Goal: Task Accomplishment & Management: Complete application form

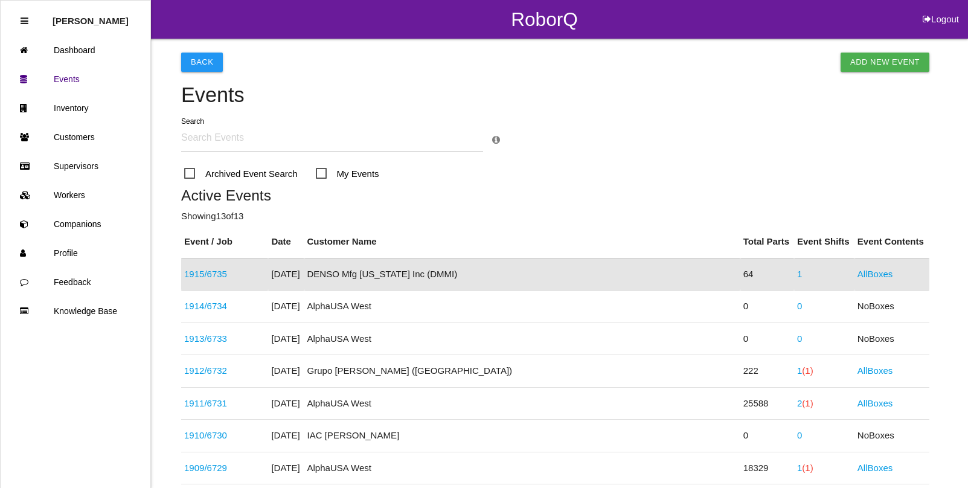
scroll to position [30, 0]
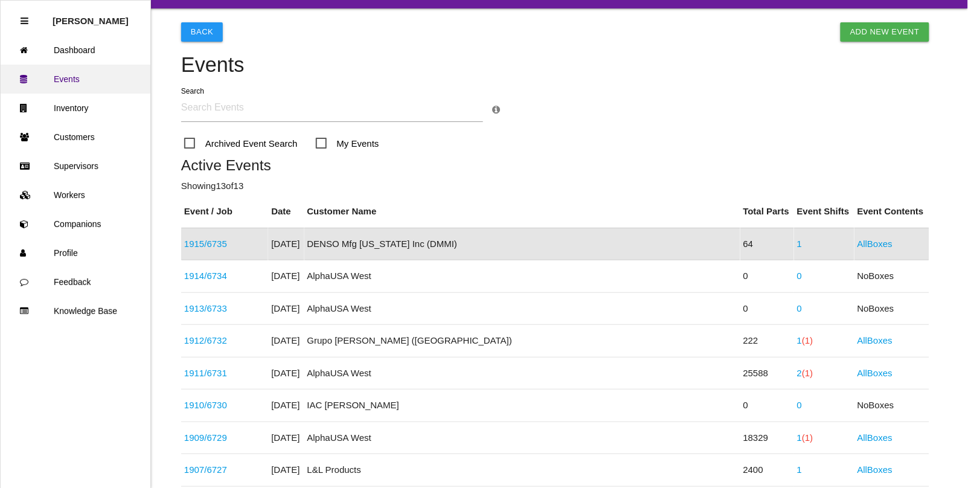
click at [79, 80] on link "Events" at bounding box center [76, 79] width 150 height 29
click at [894, 28] on link "Add New Event" at bounding box center [885, 31] width 89 height 19
select select "notRequired"
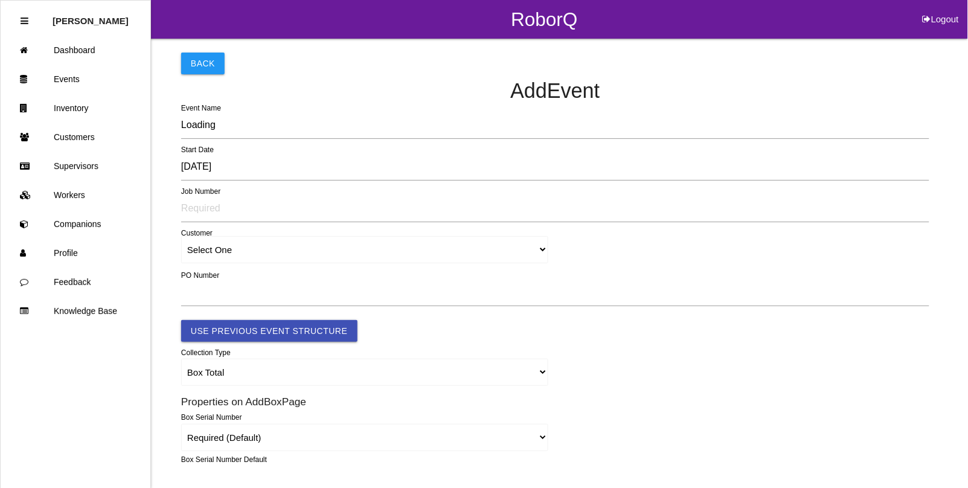
type input "1916"
type input "4.0"
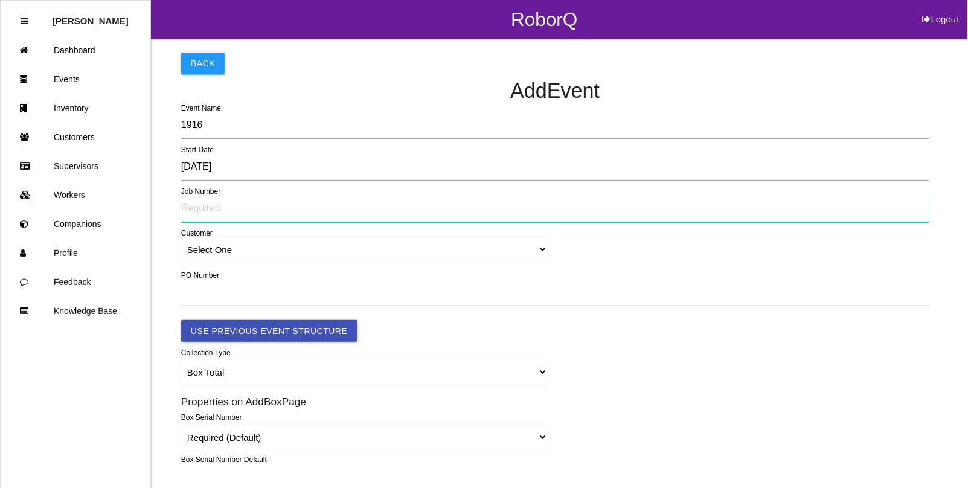
click at [210, 208] on input "text" at bounding box center [555, 208] width 748 height 28
click at [194, 210] on input "text" at bounding box center [555, 208] width 748 height 28
type input "6736"
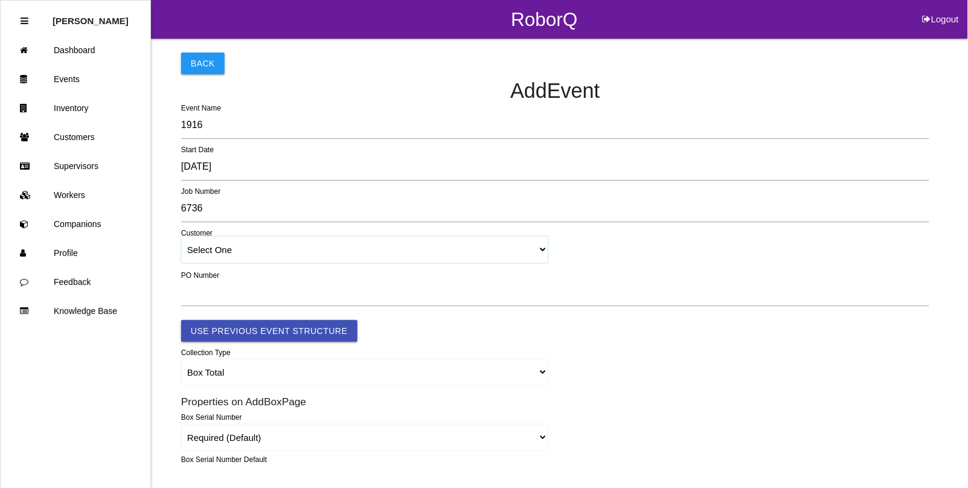
click at [222, 251] on select "Select One [PERSON_NAME] & Co., Inc. [PERSON_NAME] Canada (ARaymond Manufacturi…" at bounding box center [364, 249] width 367 height 27
select select "5f592edcc8d11600122bb4dc"
click at [181, 237] on select "Select One [PERSON_NAME] & Co., Inc. [PERSON_NAME] Canada (ARaymond Manufacturi…" at bounding box center [364, 249] width 367 height 27
select select "5f592edcc8d11600122bb4dc"
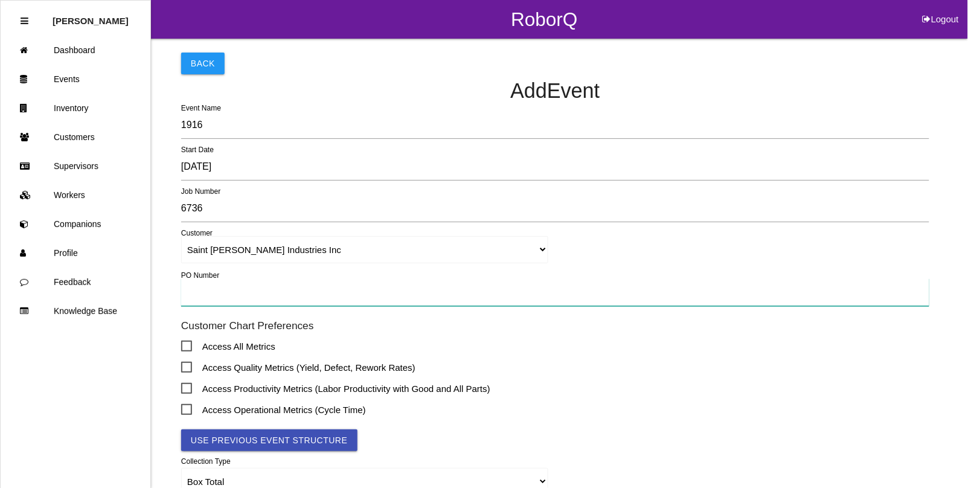
click at [216, 296] on input "text" at bounding box center [555, 292] width 748 height 28
type input "TBD"
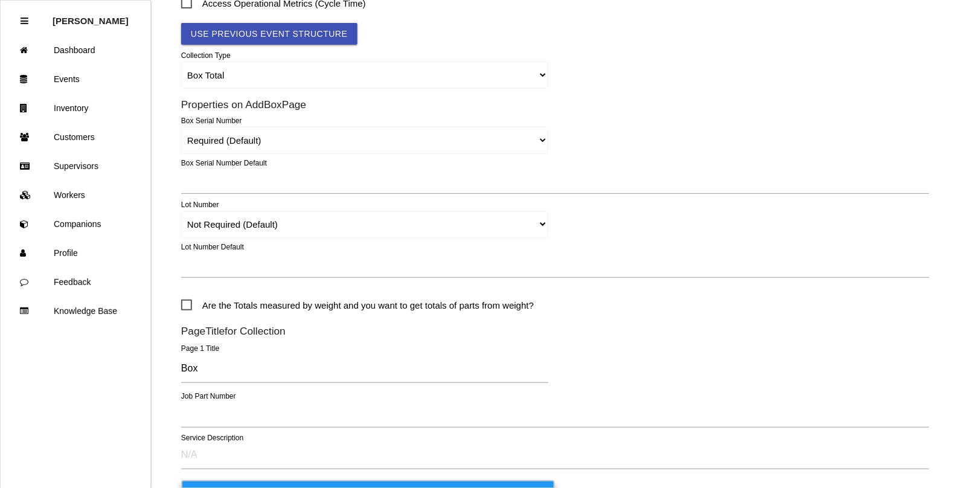
scroll to position [453, 0]
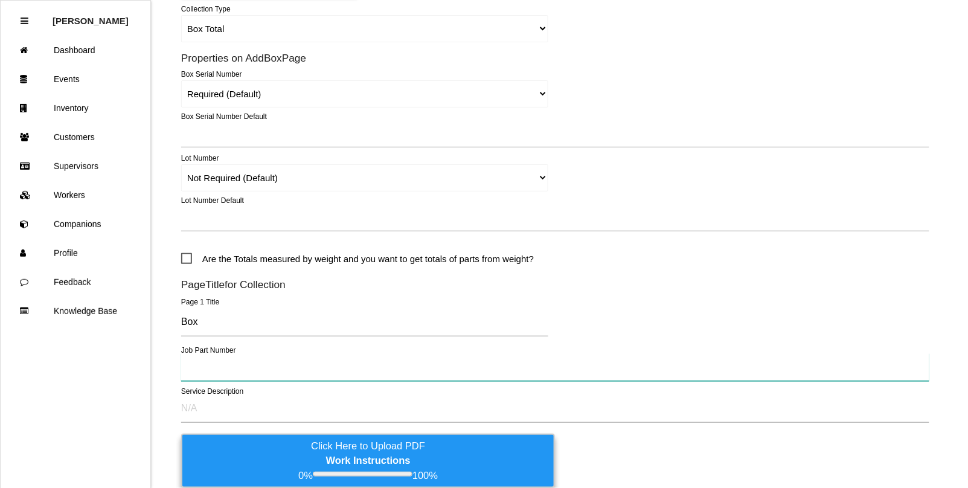
click at [203, 370] on input "text" at bounding box center [555, 367] width 748 height 28
type input "68403783AB"
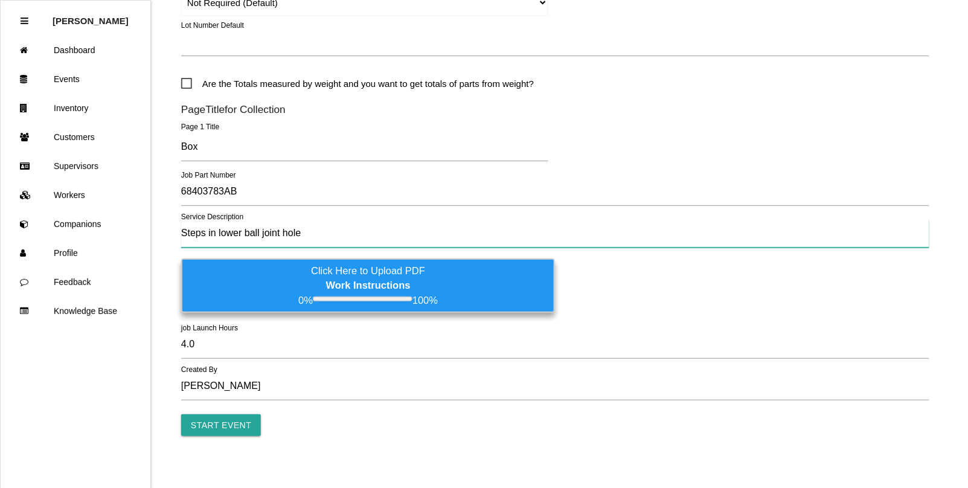
scroll to position [636, 0]
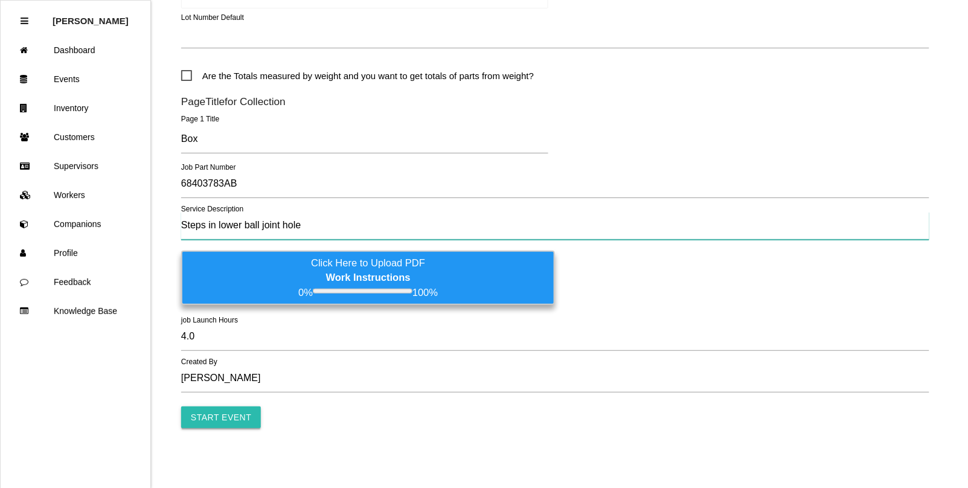
type input "Steps in lower ball joint hole"
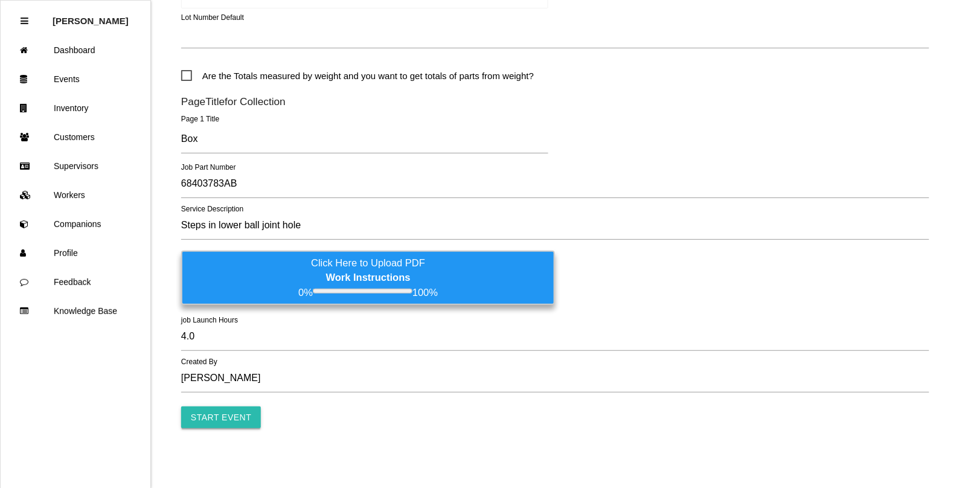
click at [213, 409] on input "Start Event" at bounding box center [221, 417] width 80 height 22
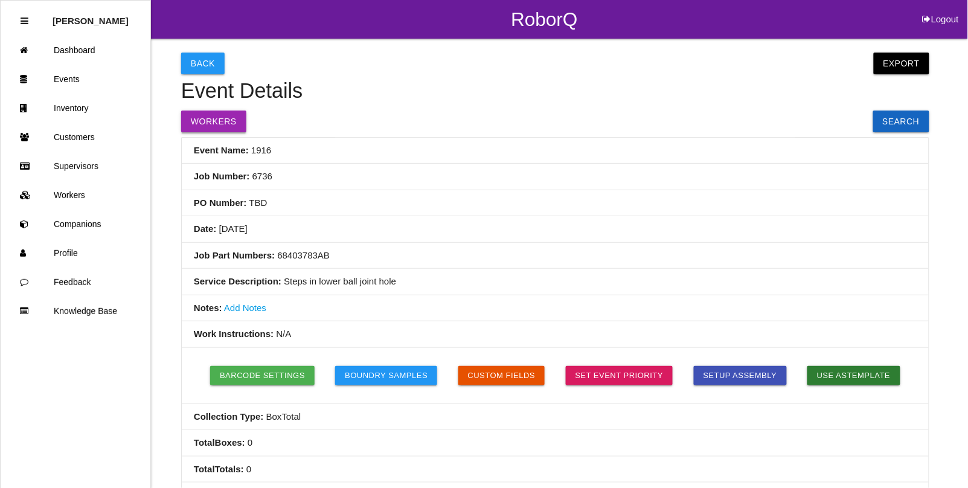
click at [211, 124] on button "Workers" at bounding box center [213, 122] width 65 height 22
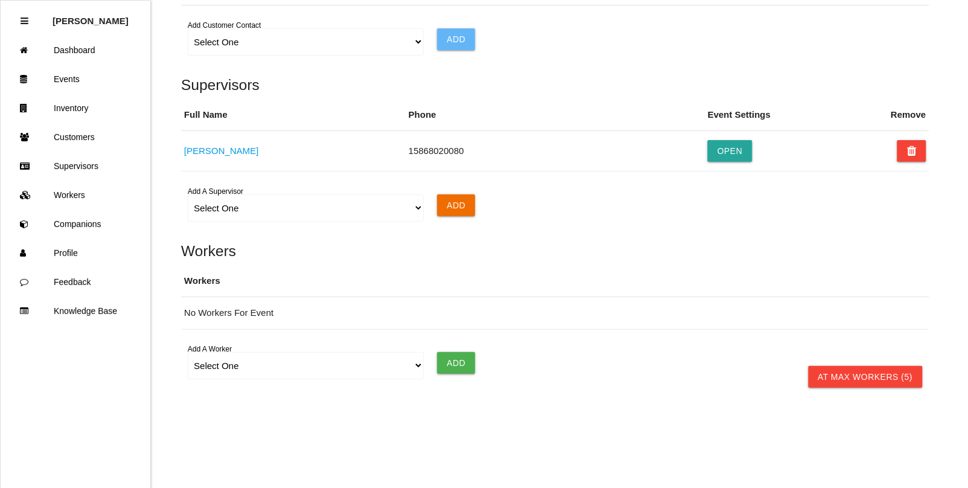
scroll to position [844, 0]
click at [226, 368] on select "Select One [PERSON_NAME] [PERSON_NAME] [PERSON_NAME] [PERSON_NAME] [PERSON_NAME…" at bounding box center [306, 365] width 236 height 27
select select "5f593052c8d11600122bb4df"
click at [188, 352] on select "Select One [PERSON_NAME] [PERSON_NAME] [PERSON_NAME] [PERSON_NAME] [PERSON_NAME…" at bounding box center [306, 365] width 236 height 27
click at [456, 361] on input "Add" at bounding box center [456, 363] width 38 height 22
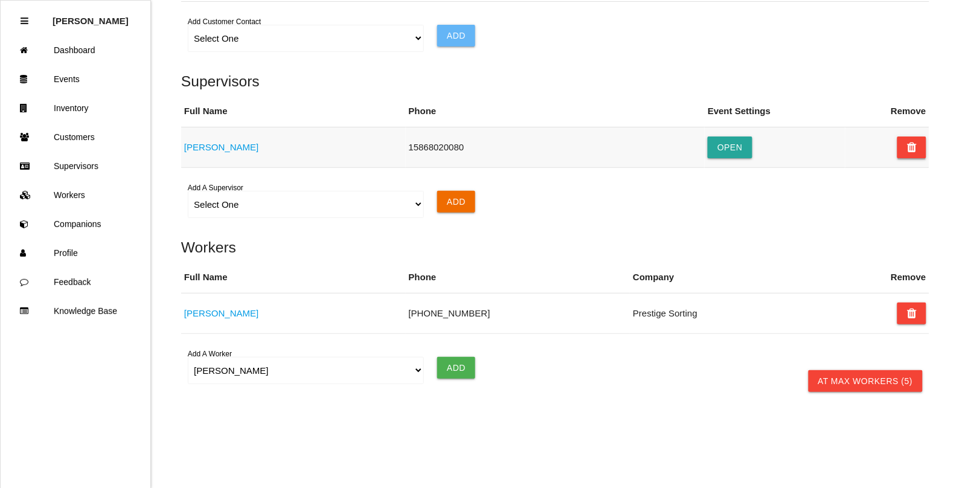
click at [914, 158] on icon at bounding box center [912, 147] width 10 height 22
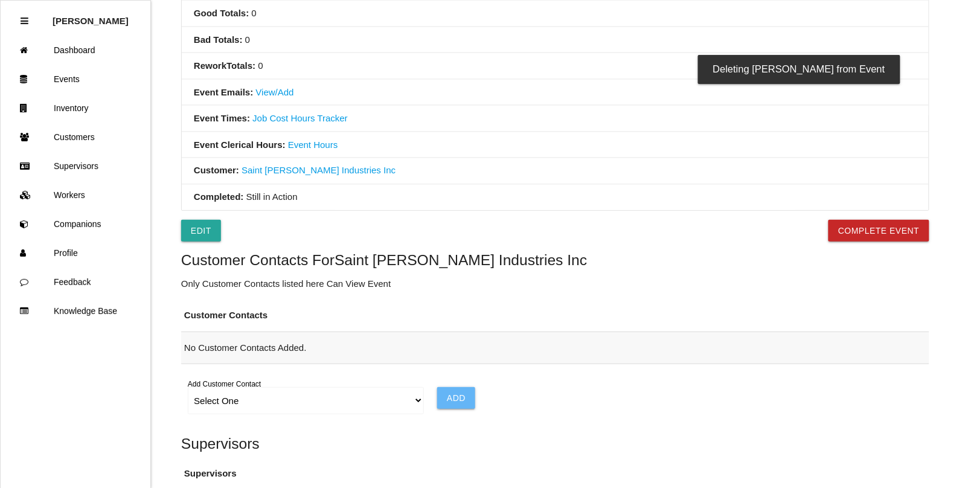
scroll to position [467, 0]
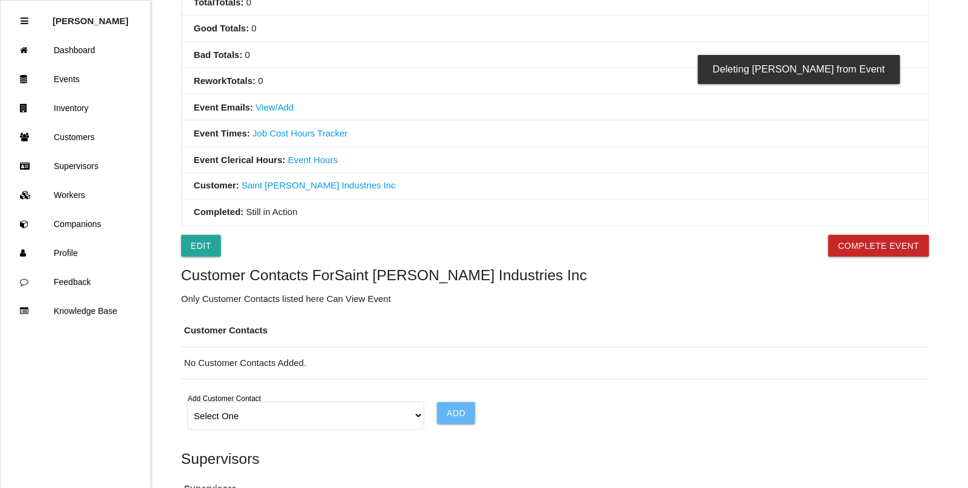
click at [420, 423] on select "Select One Choose All [PERSON_NAME] [PERSON_NAME] [PERSON_NAME] [PERSON_NAME] […" at bounding box center [306, 415] width 236 height 27
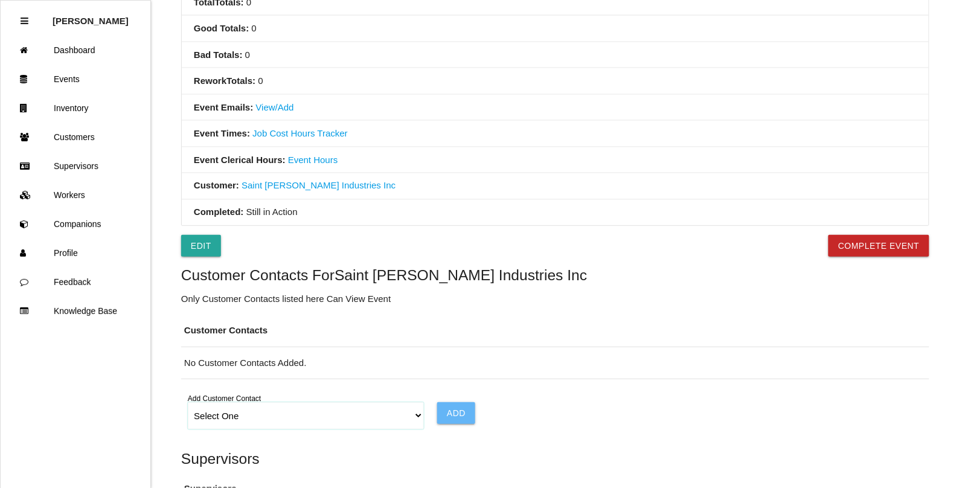
select select "6065a918d7245e0012b46978"
click at [188, 405] on select "Select One Choose All [PERSON_NAME] [PERSON_NAME] [PERSON_NAME] [PERSON_NAME] […" at bounding box center [306, 415] width 236 height 27
click at [463, 418] on input "Add" at bounding box center [456, 413] width 38 height 22
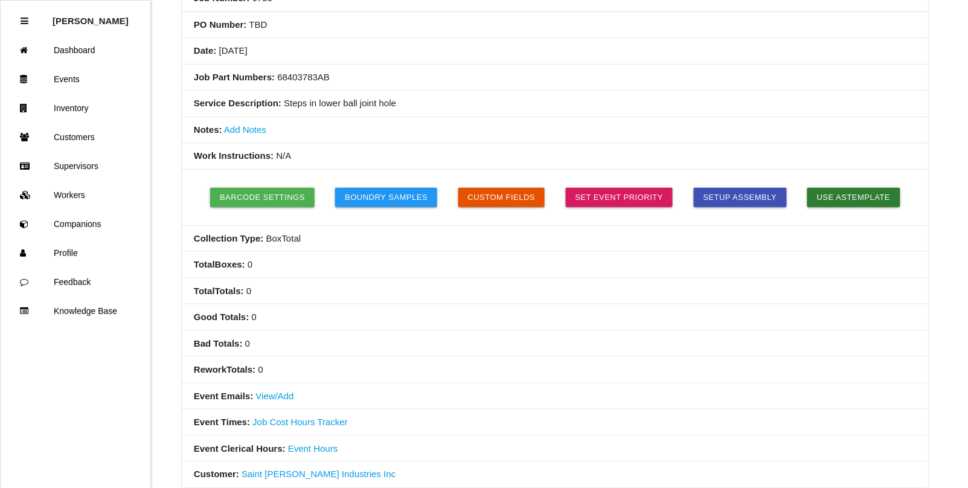
scroll to position [165, 0]
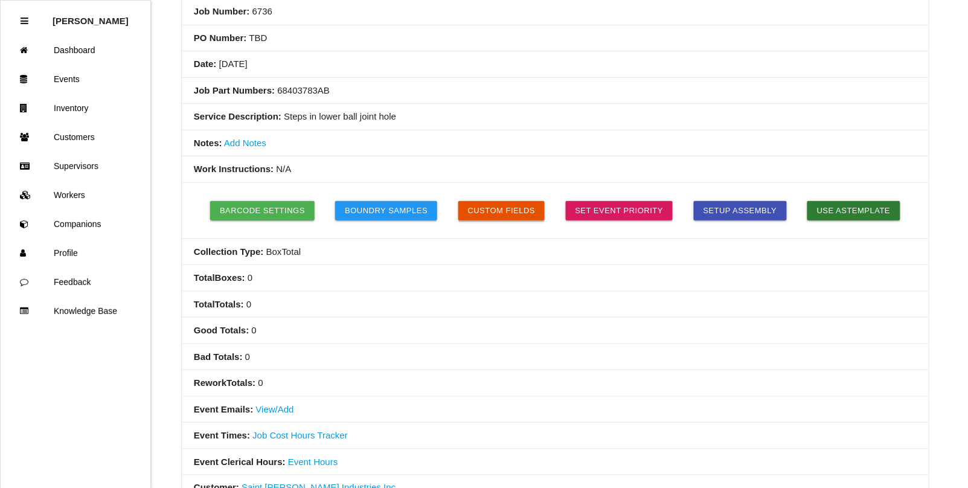
click at [505, 206] on button "Custom Fields" at bounding box center [501, 210] width 87 height 19
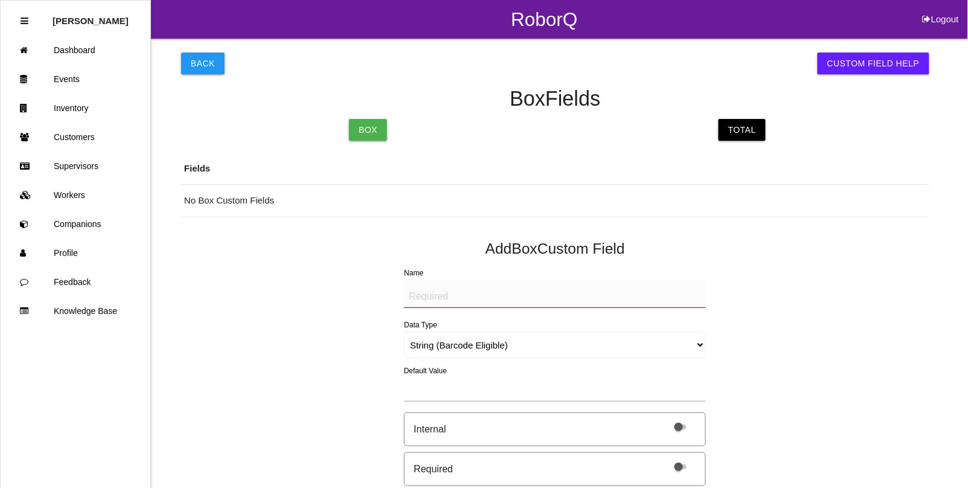
click at [441, 296] on textarea "Name" at bounding box center [555, 294] width 302 height 28
type textarea "Mfg Date"
click at [450, 348] on select "String (Barcode Eligible) Number Instructions True/False Select One of Many Sel…" at bounding box center [555, 345] width 302 height 27
select select "date"
click at [404, 332] on select "String (Barcode Eligible) Number Instructions True/False Select One of Many Sel…" at bounding box center [555, 345] width 302 height 27
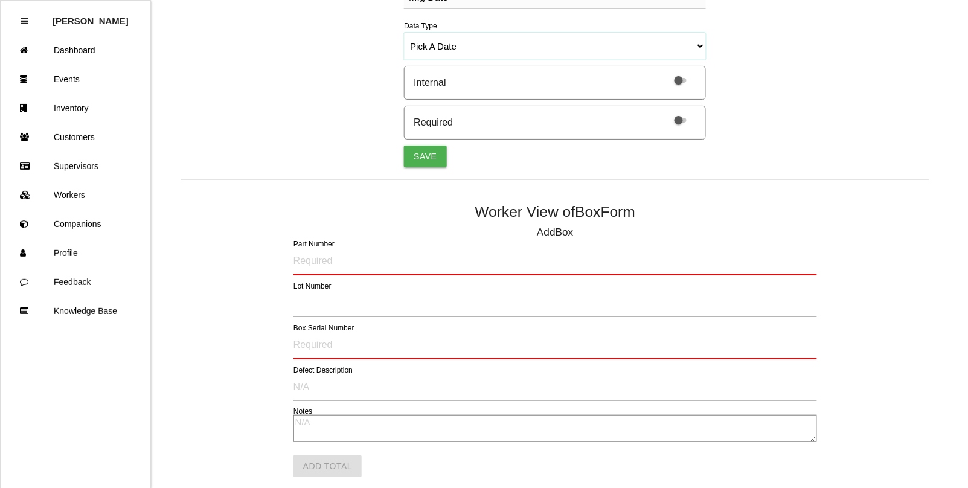
scroll to position [302, 0]
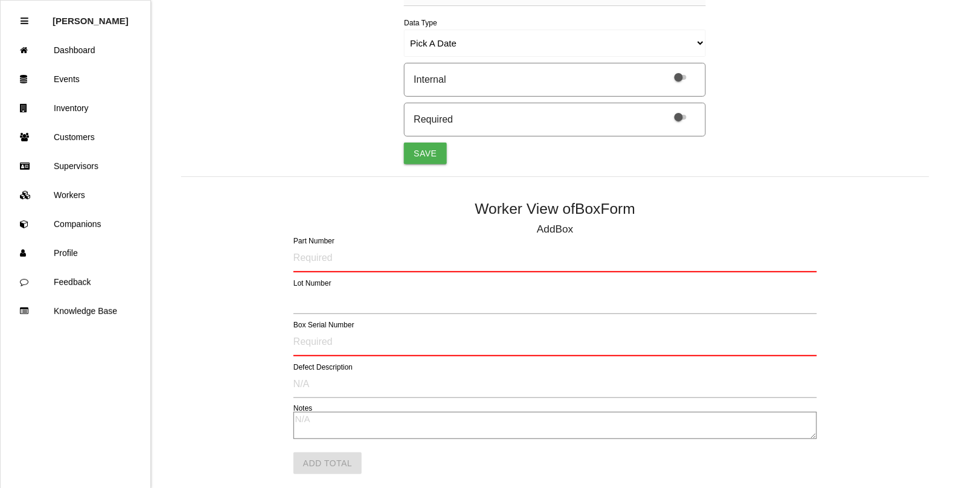
click at [676, 119] on span at bounding box center [681, 117] width 12 height 5
click at [665, 109] on input "checkbox" at bounding box center [665, 109] width 0 height 0
click at [423, 154] on button "Save" at bounding box center [425, 154] width 42 height 22
select select "string"
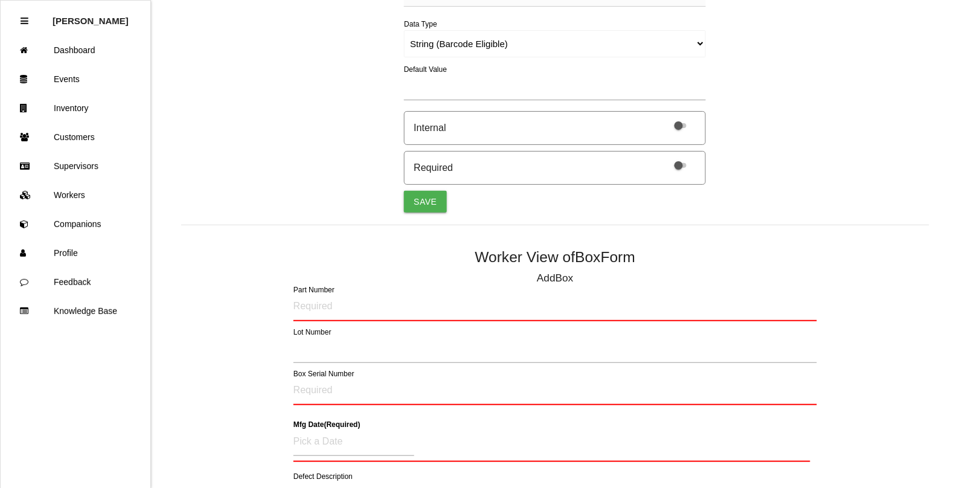
scroll to position [240, 0]
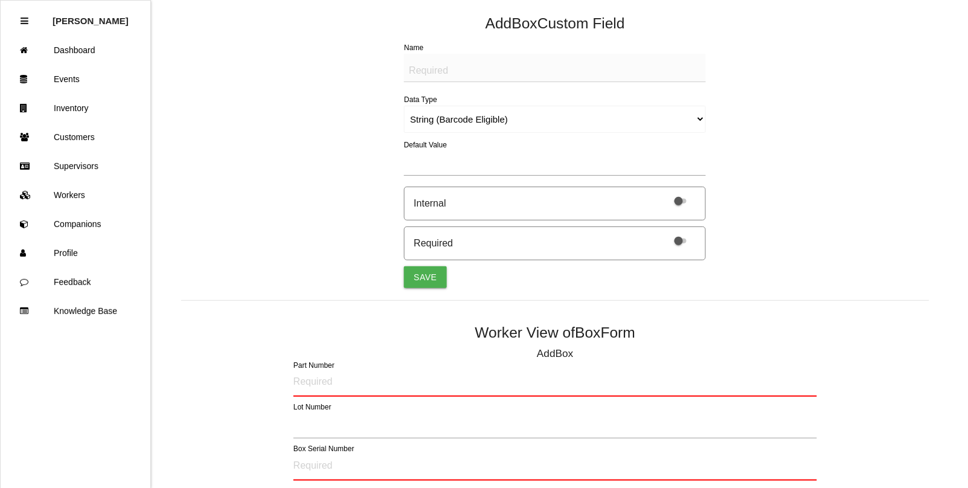
click at [433, 67] on textarea "Name" at bounding box center [555, 68] width 302 height 28
type textarea "Quantity"
click at [430, 111] on select "String (Barcode Eligible) Number Instructions True/False Select One of Many Sel…" at bounding box center [555, 119] width 302 height 27
select select "number"
click at [404, 106] on select "String (Barcode Eligible) Number Instructions True/False Select One of Many Sel…" at bounding box center [555, 119] width 302 height 27
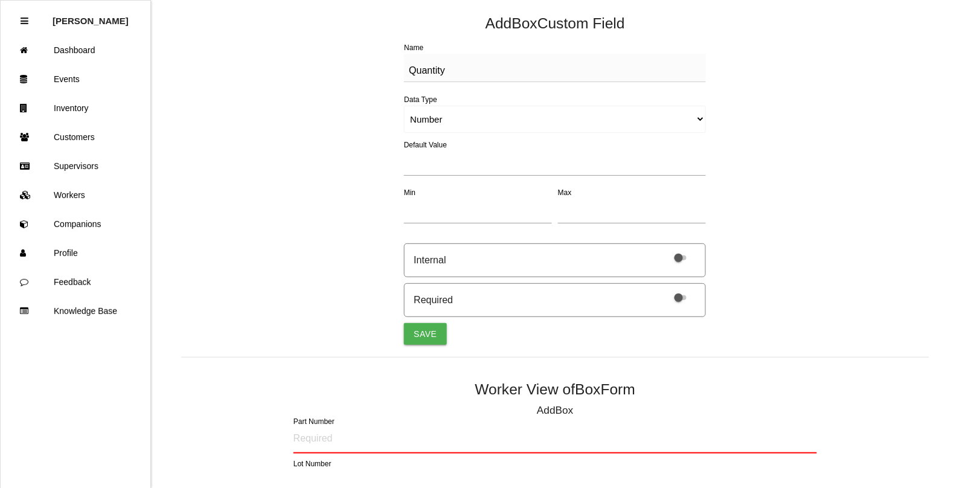
click at [675, 296] on span at bounding box center [681, 297] width 12 height 5
click at [665, 290] on input "checkbox" at bounding box center [665, 290] width 0 height 0
click at [418, 333] on button "Save" at bounding box center [425, 334] width 42 height 22
select select "string"
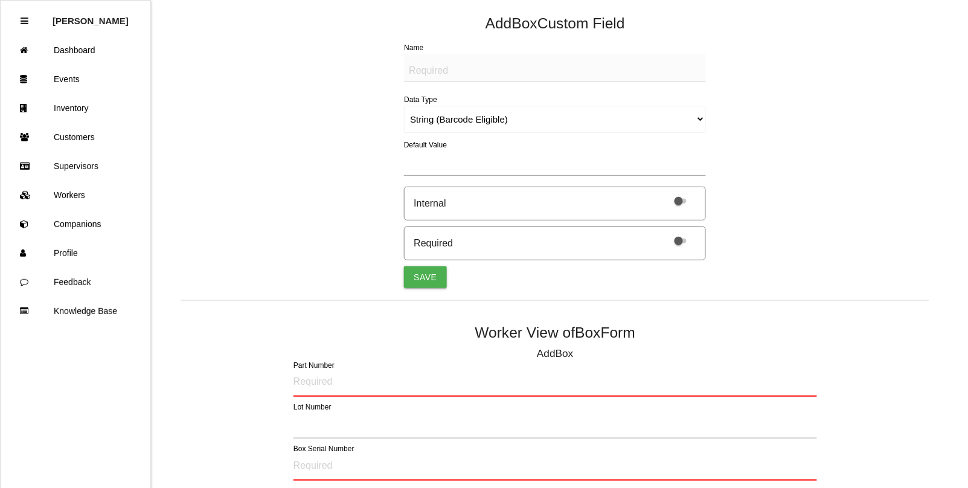
scroll to position [281, 0]
click at [441, 68] on textarea "Name" at bounding box center [555, 67] width 302 height 28
type textarea "LABEL (IMAGE)"
click at [441, 122] on select "String (Barcode Eligible) Number Instructions True/False Select One of Many Sel…" at bounding box center [555, 118] width 302 height 27
select select "imageCF"
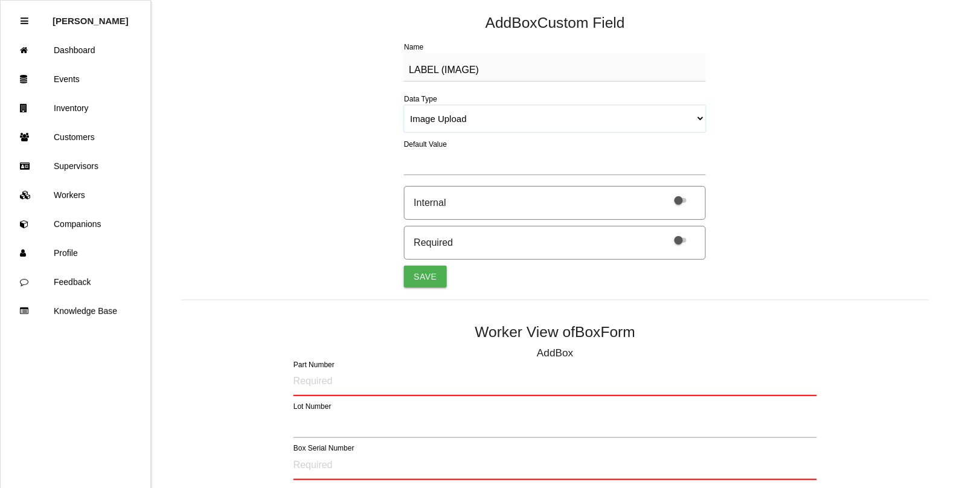
click at [404, 105] on select "String (Barcode Eligible) Number Instructions True/False Select One of Many Sel…" at bounding box center [555, 118] width 302 height 27
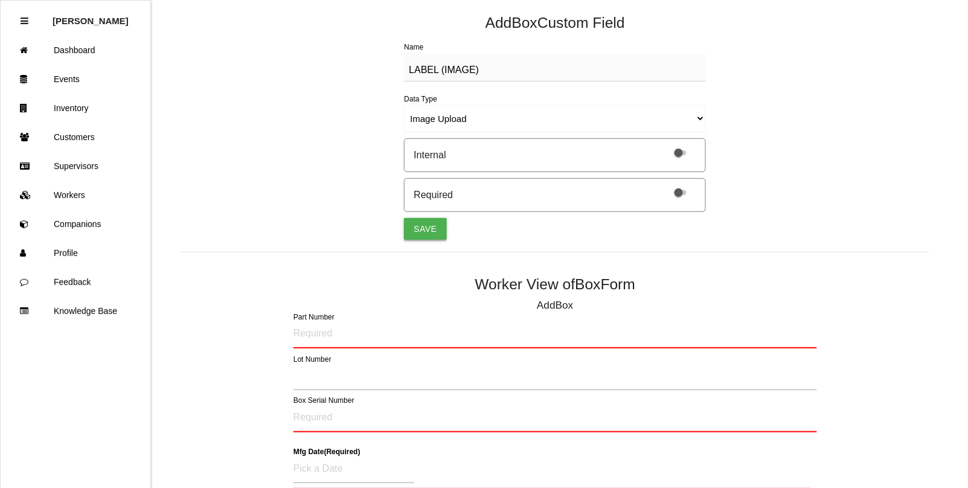
click at [421, 236] on button "Save" at bounding box center [425, 229] width 42 height 22
select select "string"
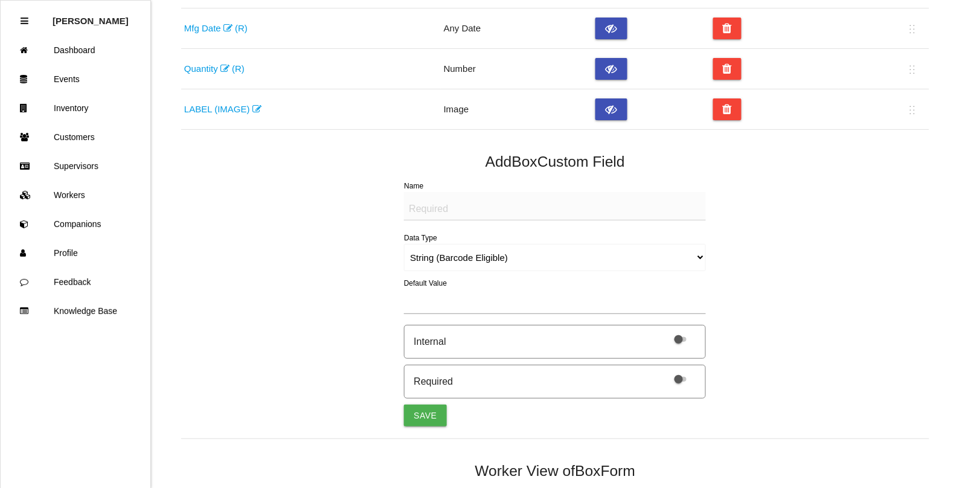
scroll to position [0, 0]
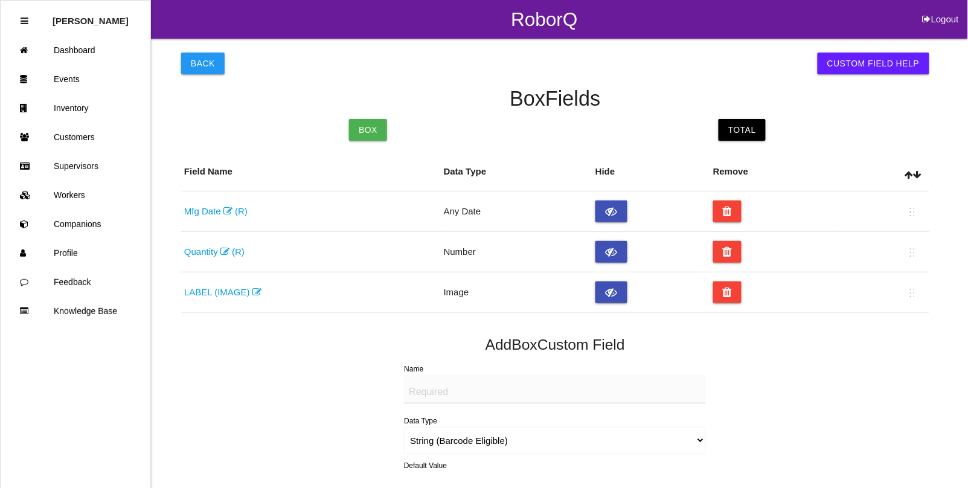
drag, startPoint x: 732, startPoint y: 106, endPoint x: 747, endPoint y: 136, distance: 33.5
click at [734, 109] on h4 "Box Fields" at bounding box center [555, 99] width 748 height 23
click at [743, 134] on link "Total" at bounding box center [742, 130] width 47 height 22
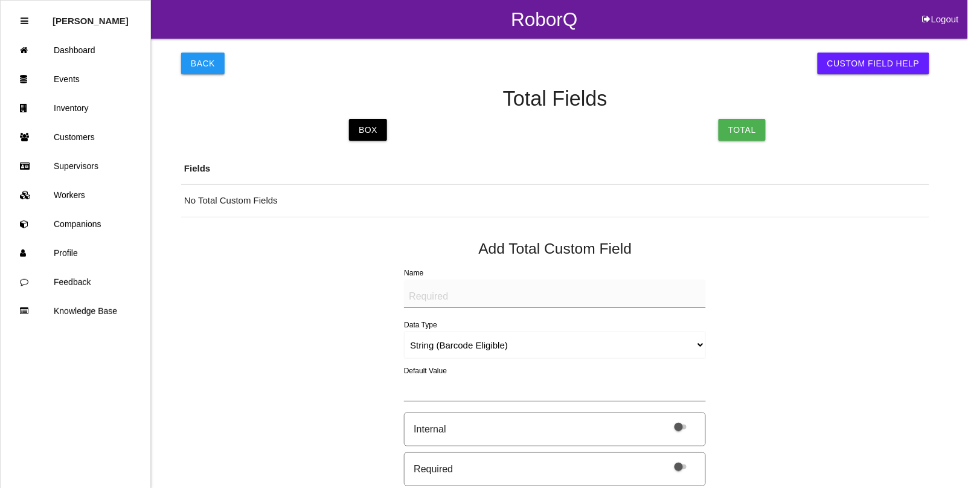
click at [441, 298] on textarea "Name" at bounding box center [555, 294] width 302 height 28
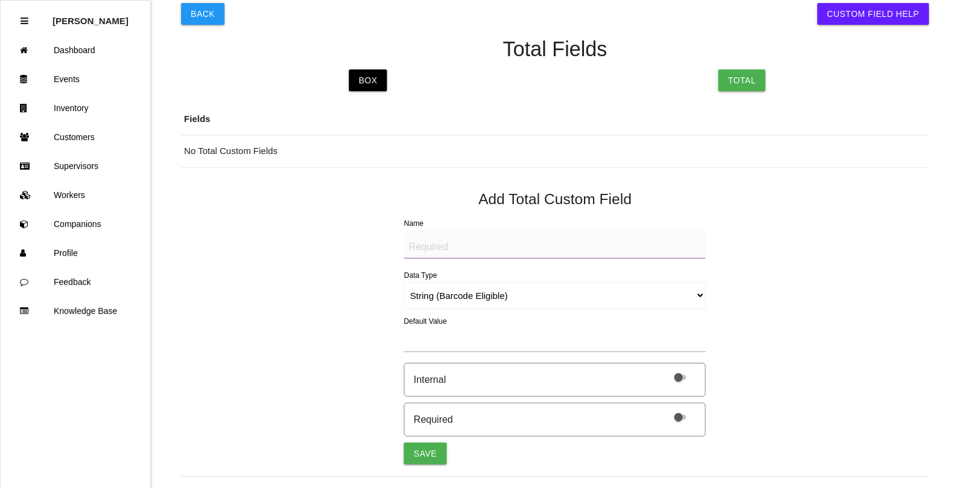
scroll to position [75, 0]
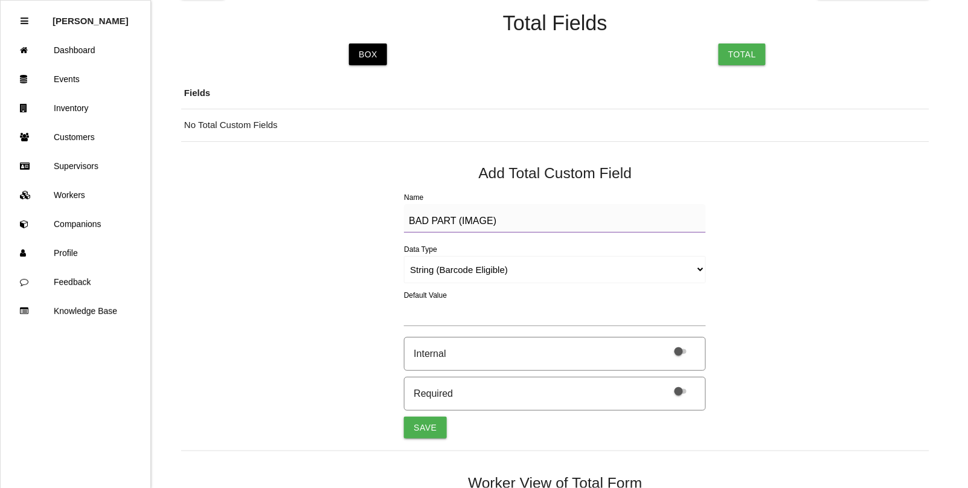
type textarea "BAD PART (IMAGE)"
click at [404, 266] on select "String (Barcode Eligible) Number Instructions True/False Select One of Many Sel…" at bounding box center [555, 269] width 302 height 27
select select "imageCF"
click at [404, 256] on select "String (Barcode Eligible) Number Instructions True/False Select One of Many Sel…" at bounding box center [555, 269] width 302 height 27
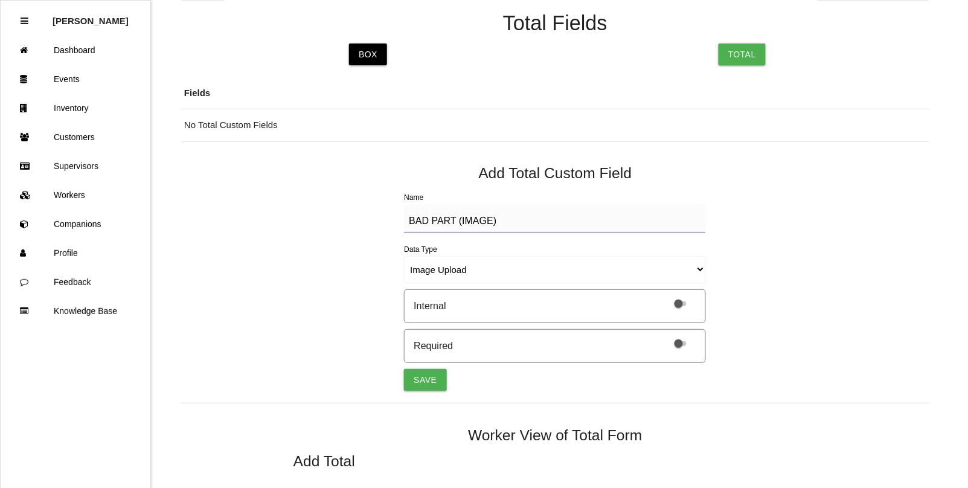
drag, startPoint x: 531, startPoint y: 217, endPoint x: 181, endPoint y: 204, distance: 350.5
click at [181, 204] on div "Back Custom Field Help Total Fields Box Total Fields No Total Custom Fields Add…" at bounding box center [555, 370] width 748 height 815
click at [433, 379] on button "Save" at bounding box center [425, 380] width 42 height 22
select select "string"
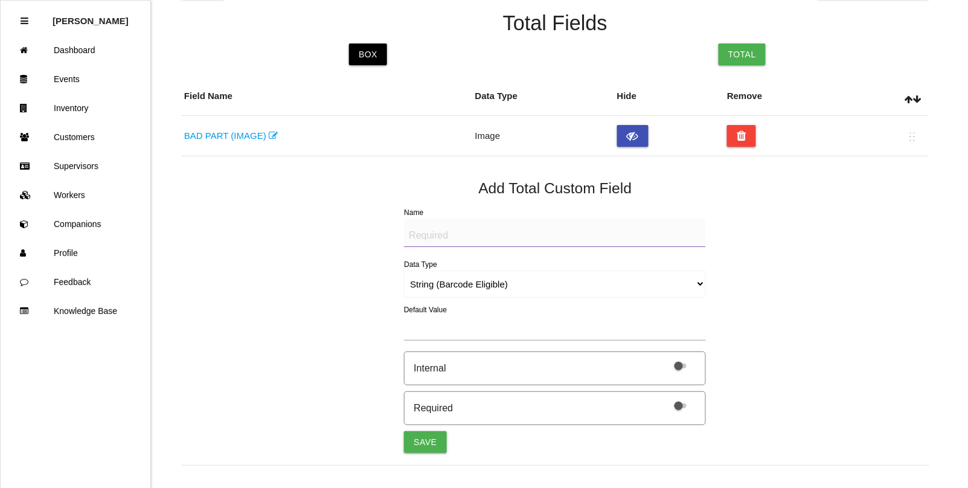
click at [436, 240] on textarea "Name" at bounding box center [555, 233] width 302 height 28
paste textarea "BAD PART (IMAGE)"
type textarea "BAD PART (IMAGE)"
click at [431, 284] on select "String (Barcode Eligible) Number Instructions True/False Select One of Many Sel…" at bounding box center [555, 284] width 302 height 27
select select "imageCF"
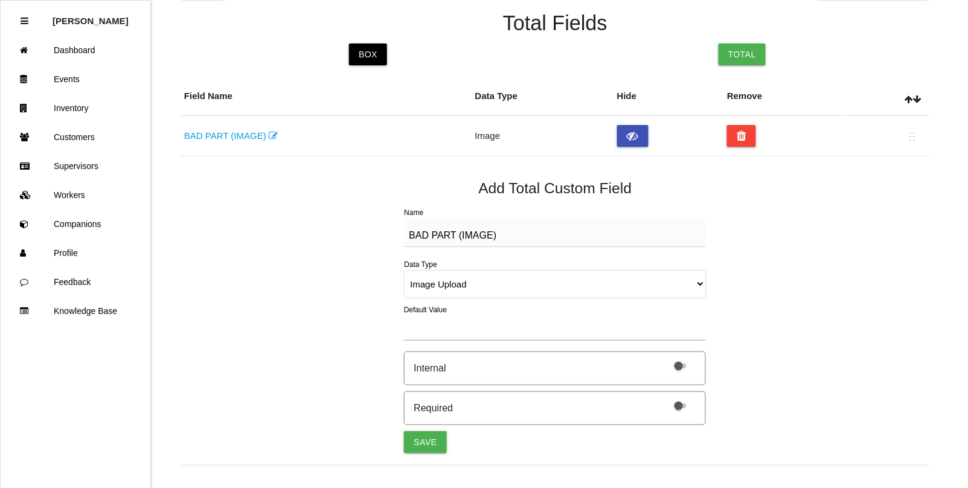
click at [404, 271] on select "String (Barcode Eligible) Number Instructions True/False Select One of Many Sel…" at bounding box center [555, 284] width 302 height 27
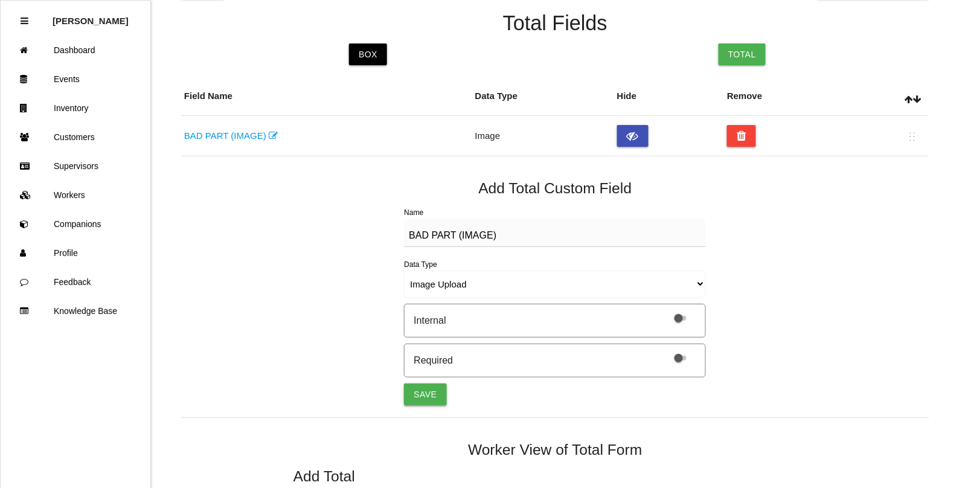
click at [430, 403] on button "Save" at bounding box center [425, 394] width 42 height 22
select select "string"
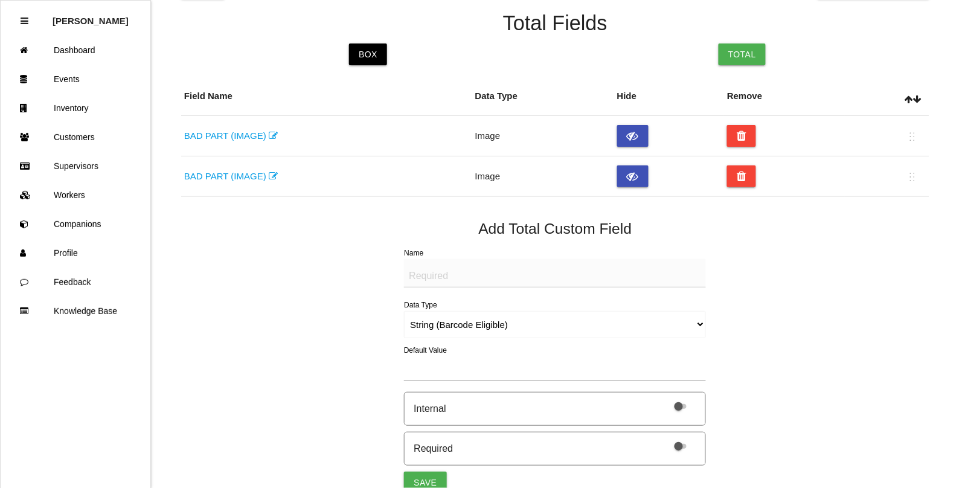
click at [435, 274] on textarea "Name" at bounding box center [555, 273] width 302 height 28
paste textarea "BAD PART (IMAGE)"
type textarea "BAD PART (IMAGE)"
click at [420, 321] on select "String (Barcode Eligible) Number Instructions True/False Select One of Many Sel…" at bounding box center [555, 324] width 302 height 27
select select "imageCF"
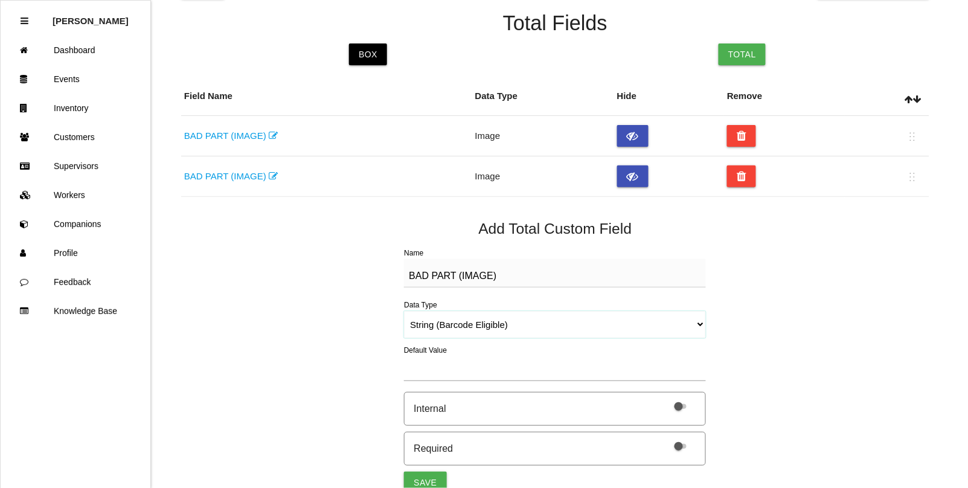
click at [404, 311] on select "String (Barcode Eligible) Number Instructions True/False Select One of Many Sel…" at bounding box center [555, 324] width 302 height 27
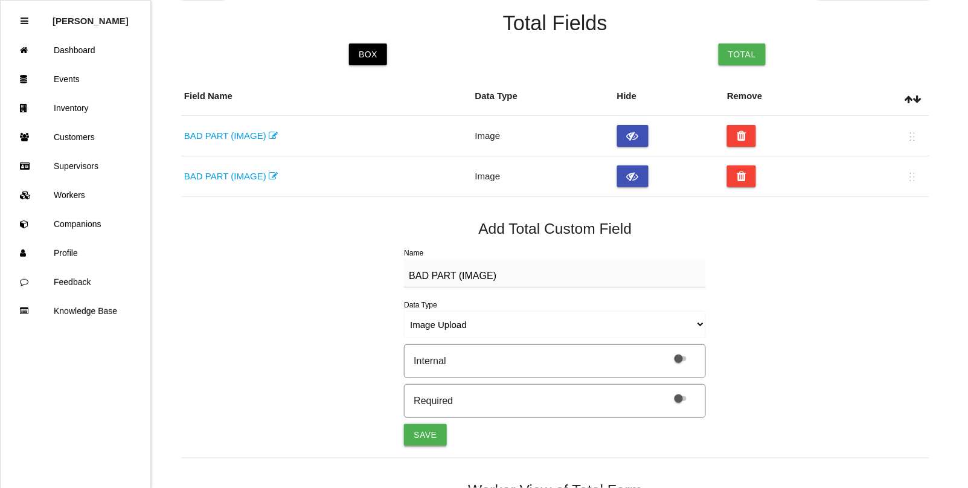
click at [427, 433] on button "Save" at bounding box center [425, 435] width 42 height 22
select select "string"
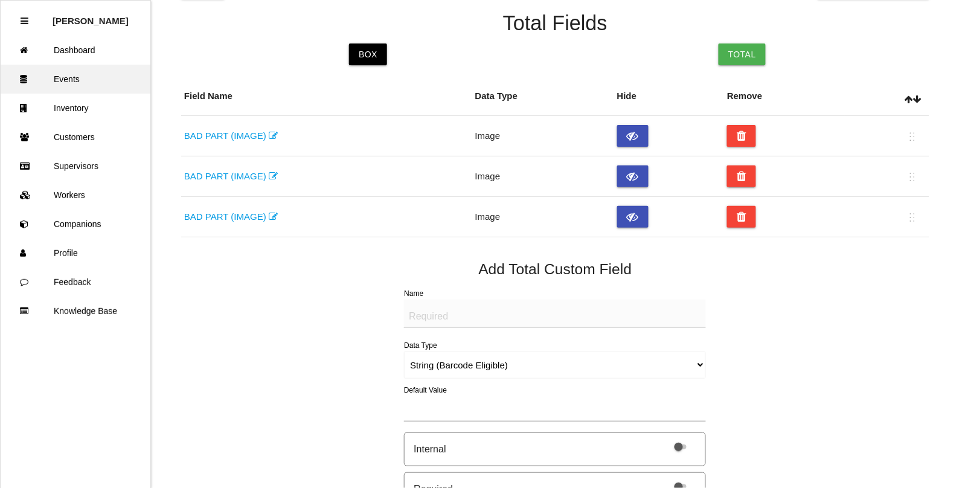
click at [63, 77] on link "Events" at bounding box center [76, 79] width 150 height 29
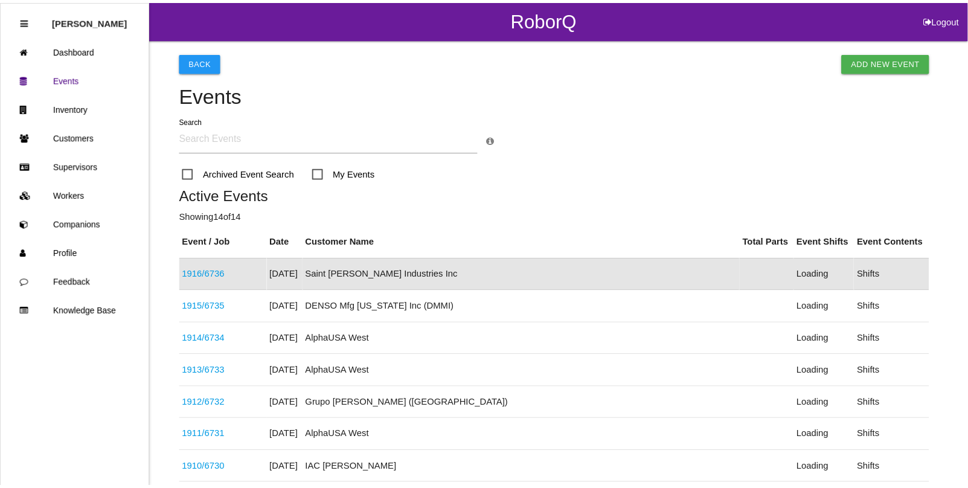
scroll to position [30, 0]
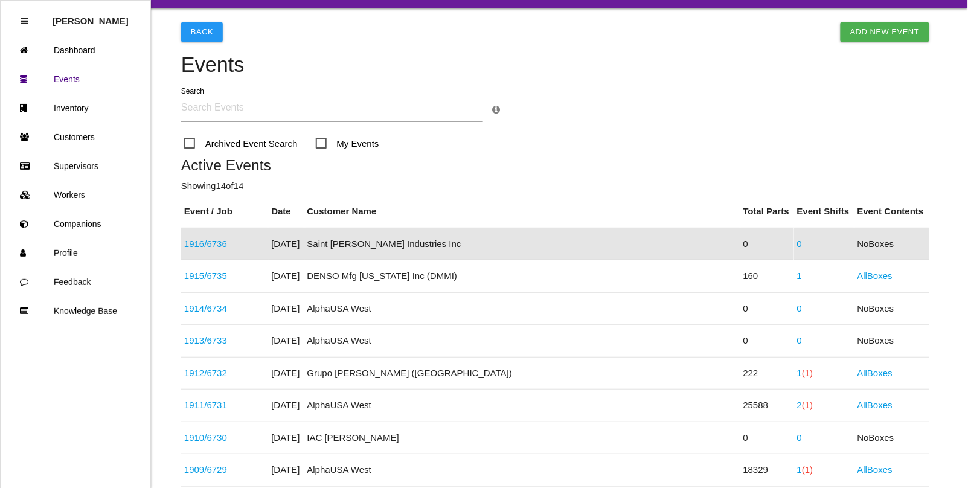
click at [222, 246] on link "1916 / 6736" at bounding box center [205, 244] width 43 height 10
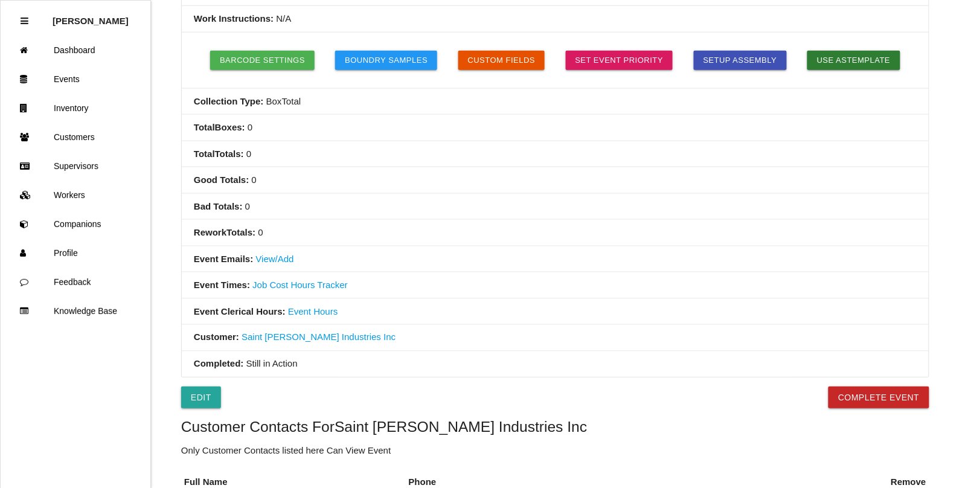
scroll to position [377, 0]
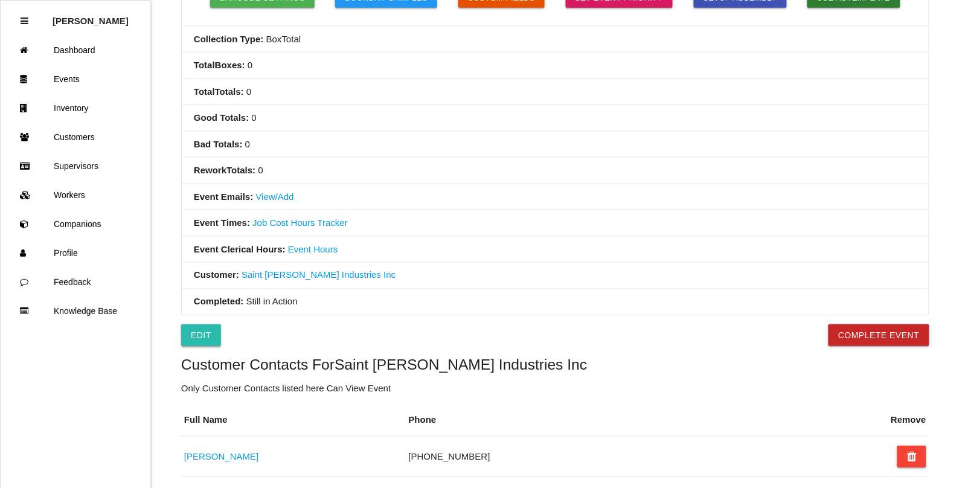
click at [203, 339] on link "Edit" at bounding box center [201, 335] width 40 height 22
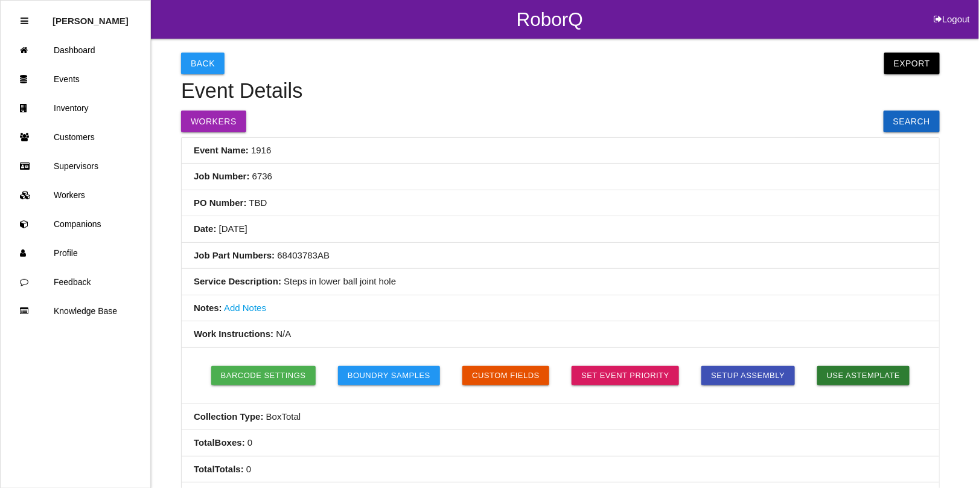
select select "notRequired"
select select "false"
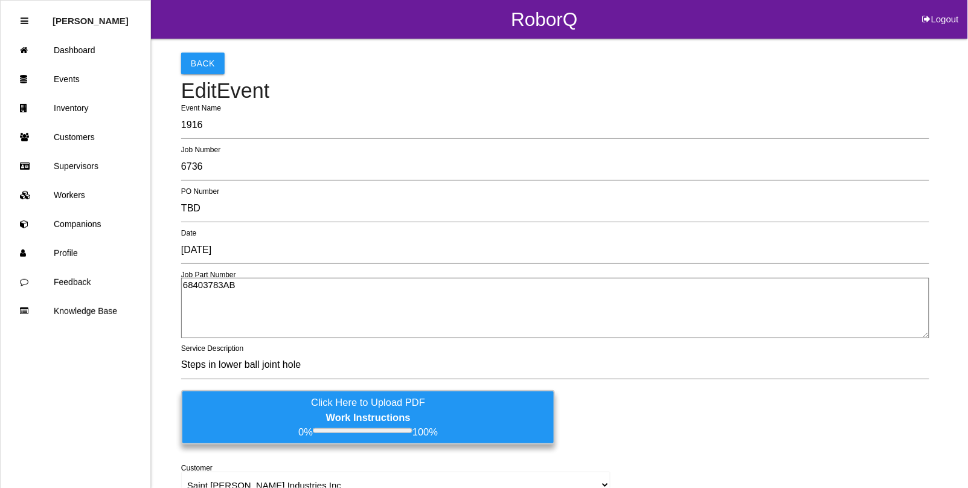
click at [280, 415] on label "Click Here to Upload PDF Work Instructions 0% 100%" at bounding box center [368, 417] width 374 height 54
click at [0, 0] on input "Click Here to Upload PDF Work Instructions 0% 100%" at bounding box center [0, 0] width 0 height 0
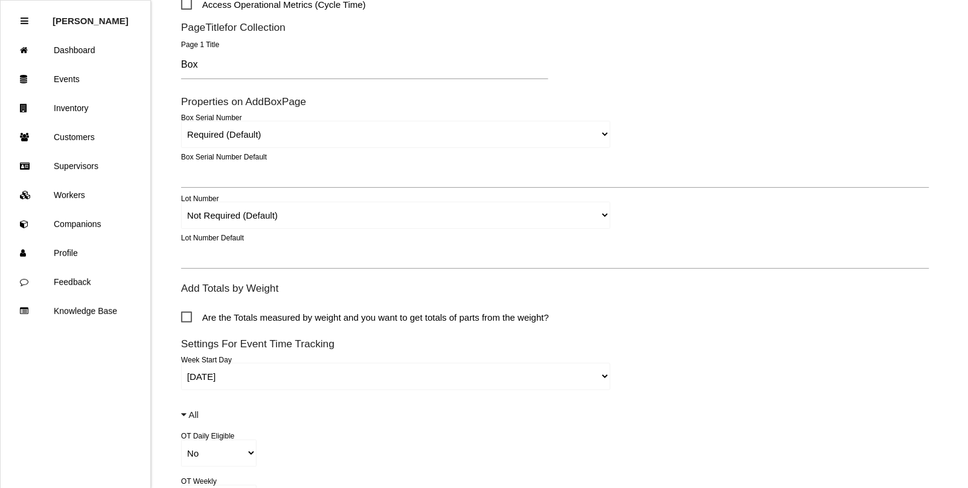
scroll to position [840, 0]
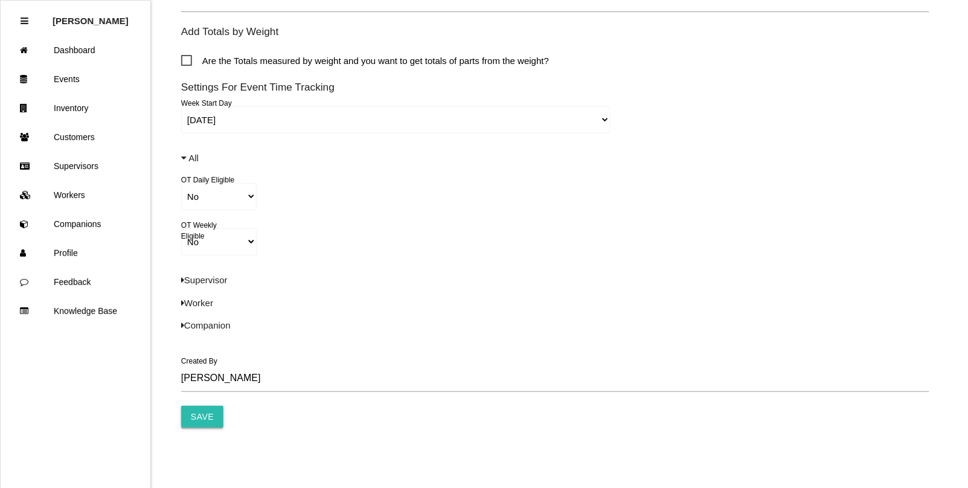
click at [207, 415] on input "Save" at bounding box center [202, 417] width 42 height 22
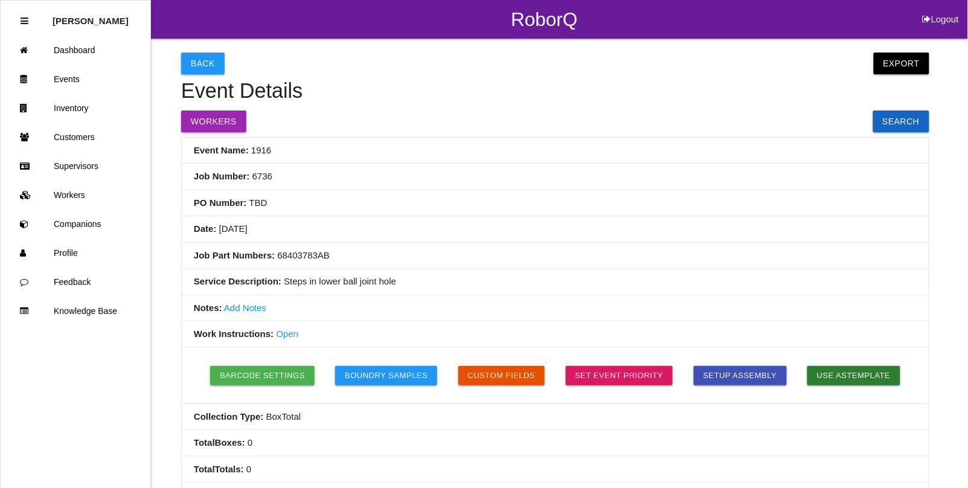
click at [286, 333] on link "Open" at bounding box center [287, 333] width 22 height 10
click at [62, 74] on link "Events" at bounding box center [76, 79] width 150 height 29
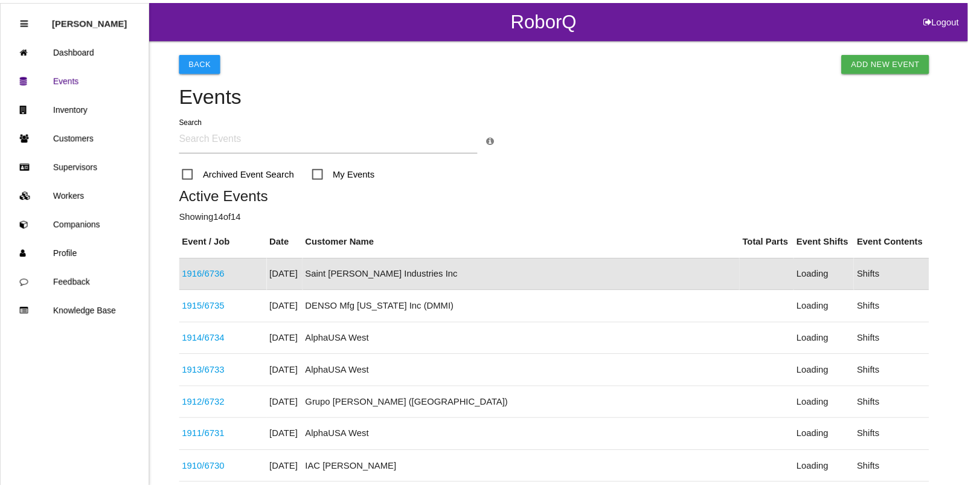
scroll to position [30, 0]
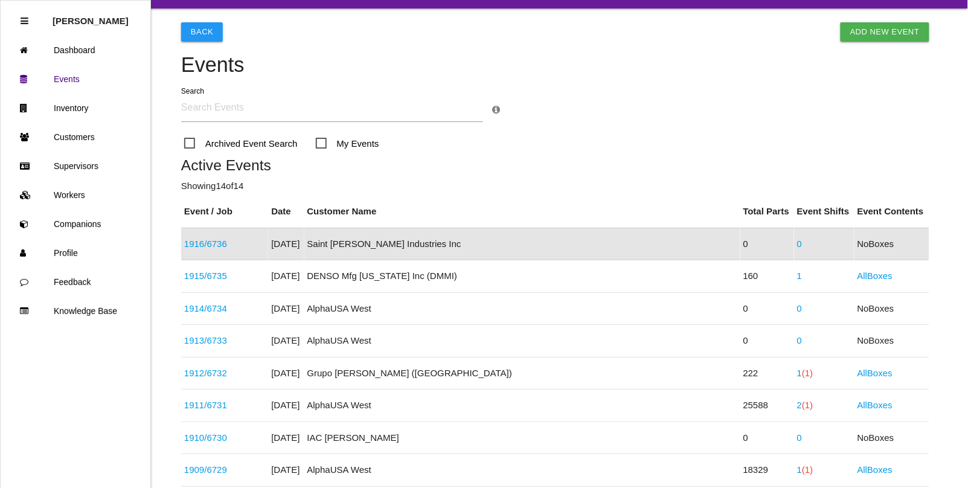
click at [206, 243] on link "1916 / 6736" at bounding box center [205, 244] width 43 height 10
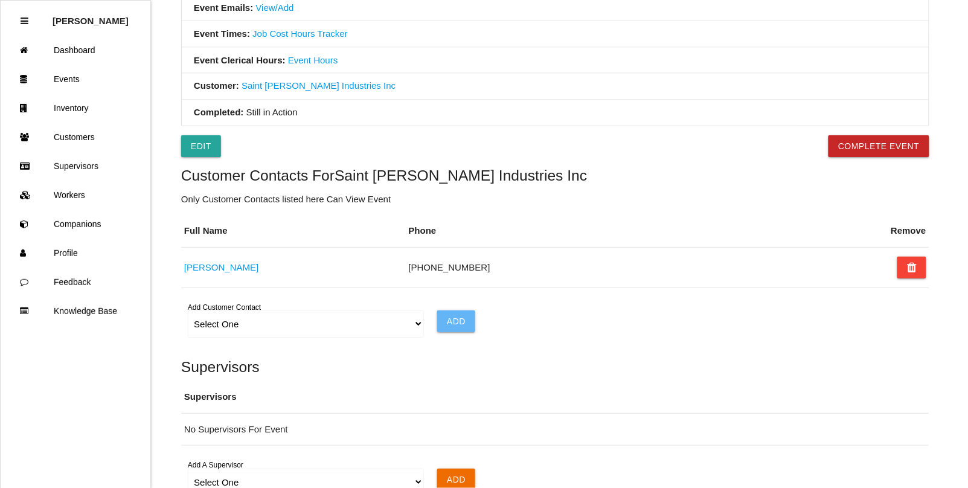
scroll to position [604, 0]
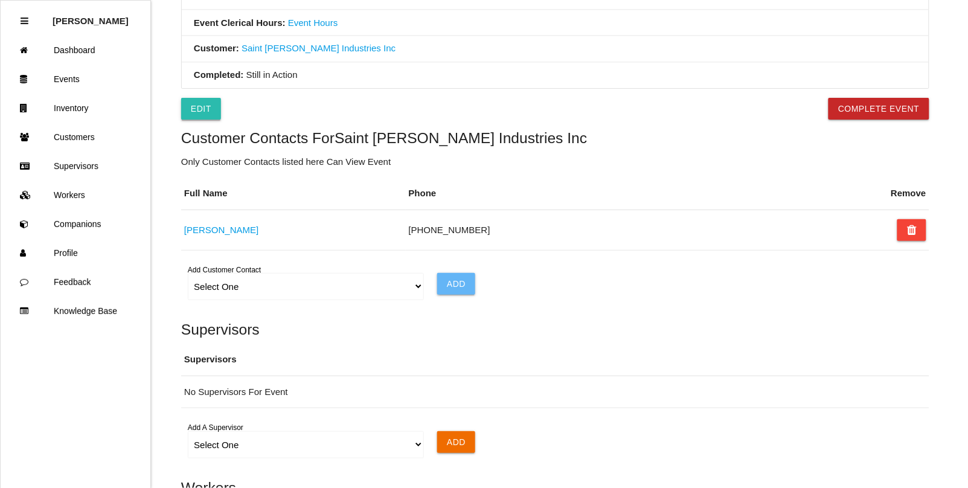
click at [191, 115] on link "Edit" at bounding box center [201, 109] width 40 height 22
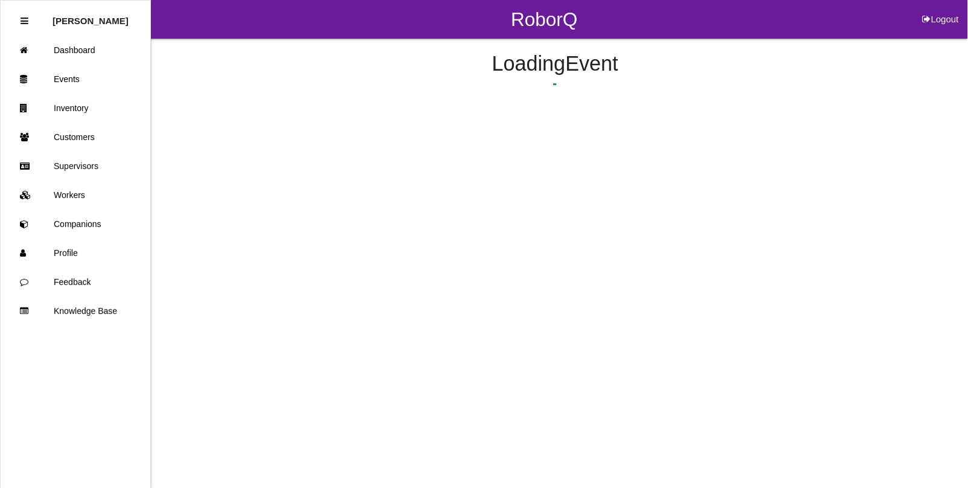
select select "notRequired"
select select "false"
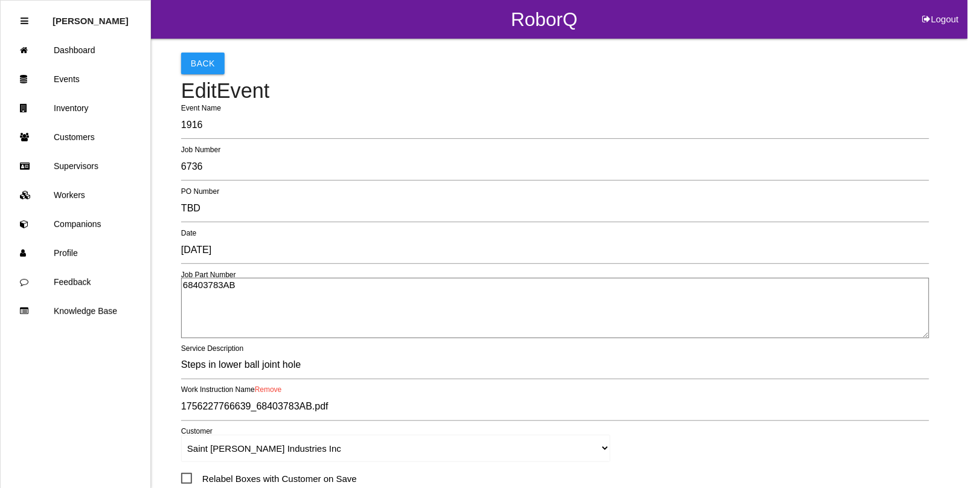
click at [274, 386] on link "Remove" at bounding box center [268, 390] width 27 height 8
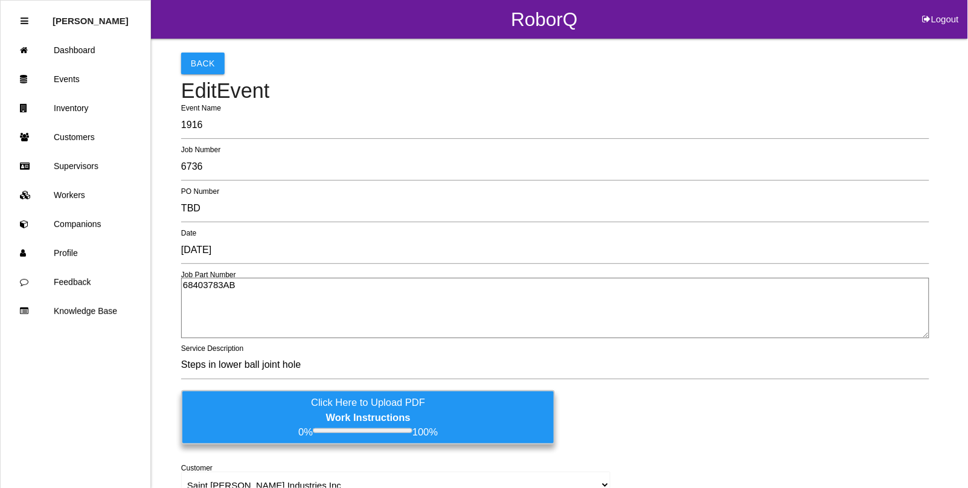
click at [272, 411] on label "Click Here to Upload PDF Work Instructions 0% 100%" at bounding box center [368, 417] width 374 height 54
click at [0, 0] on input "Click Here to Upload PDF Work Instructions 0% 100%" at bounding box center [0, 0] width 0 height 0
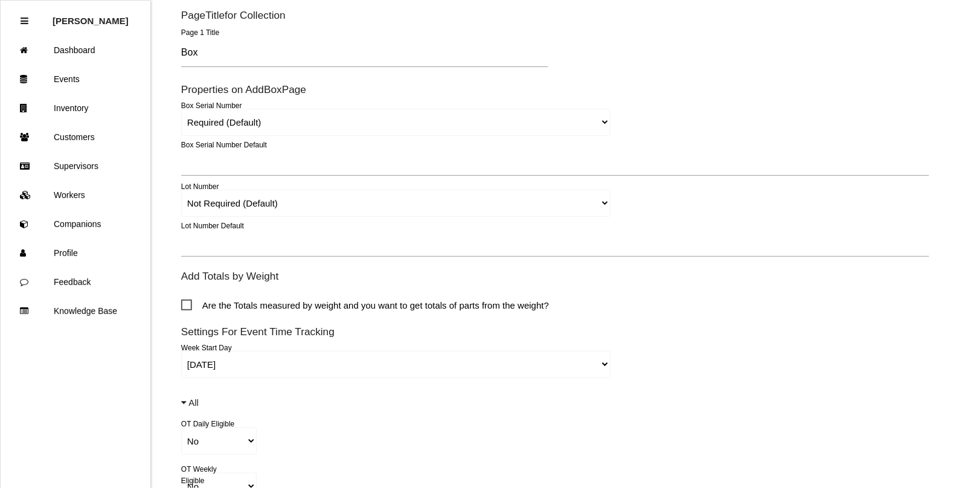
scroll to position [840, 0]
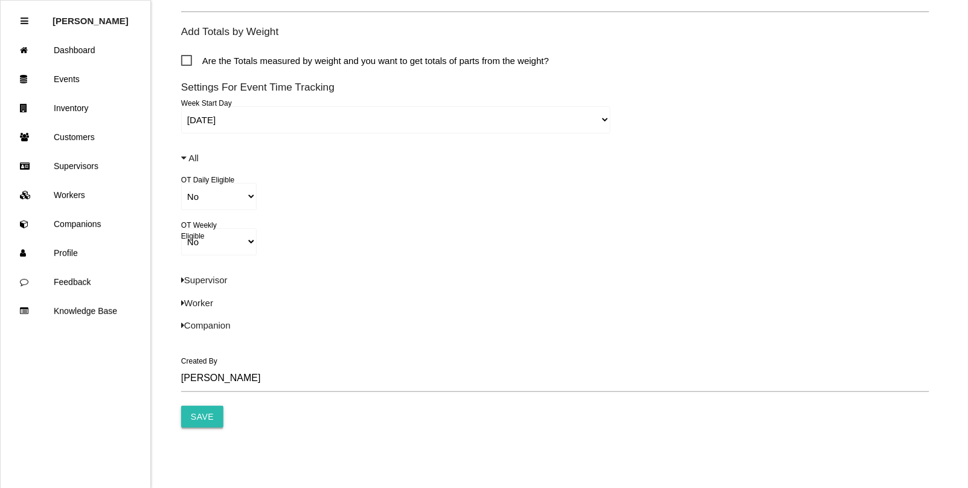
click at [191, 414] on input "Save" at bounding box center [202, 417] width 42 height 22
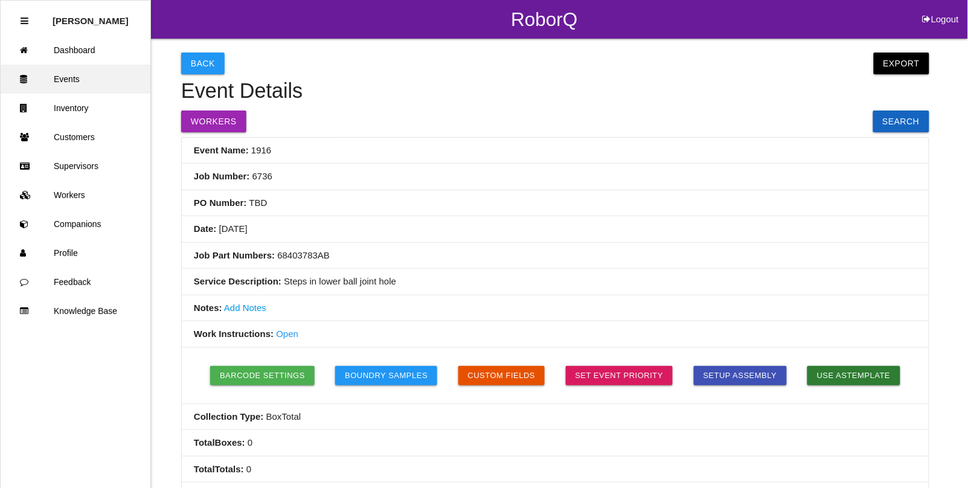
click at [80, 79] on link "Events" at bounding box center [76, 79] width 150 height 29
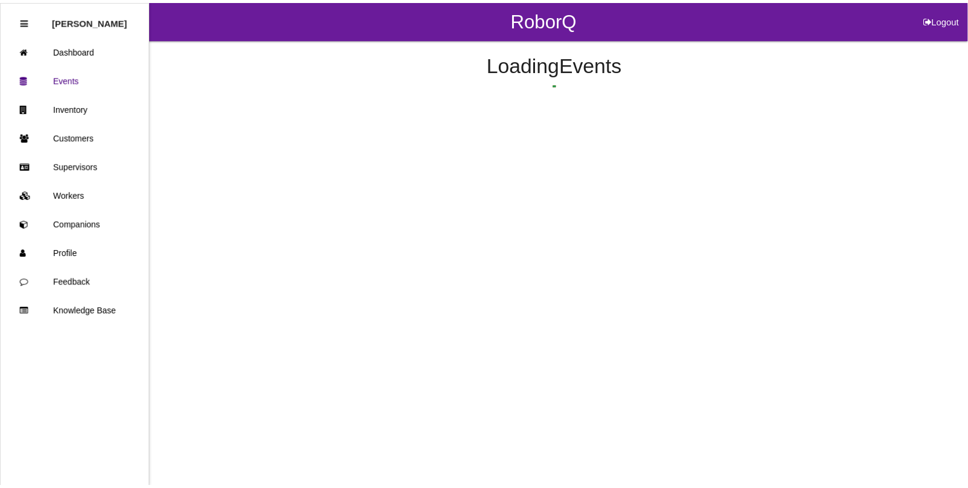
scroll to position [30, 0]
